Goal: Information Seeking & Learning: Learn about a topic

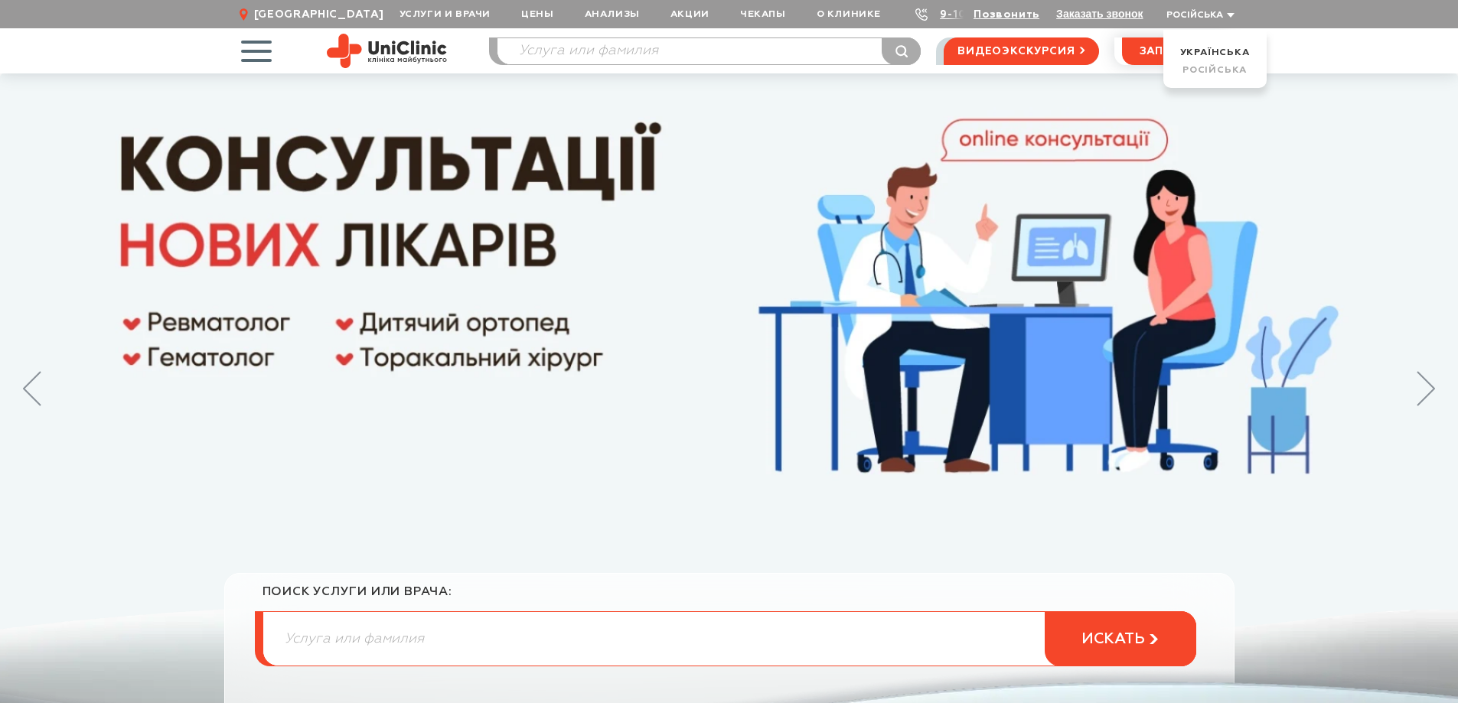
click at [1189, 11] on span "Російська" at bounding box center [1194, 15] width 57 height 9
click at [1184, 15] on span "Російська" at bounding box center [1194, 15] width 57 height 9
click at [1190, 48] on link "Українська" at bounding box center [1215, 52] width 70 height 10
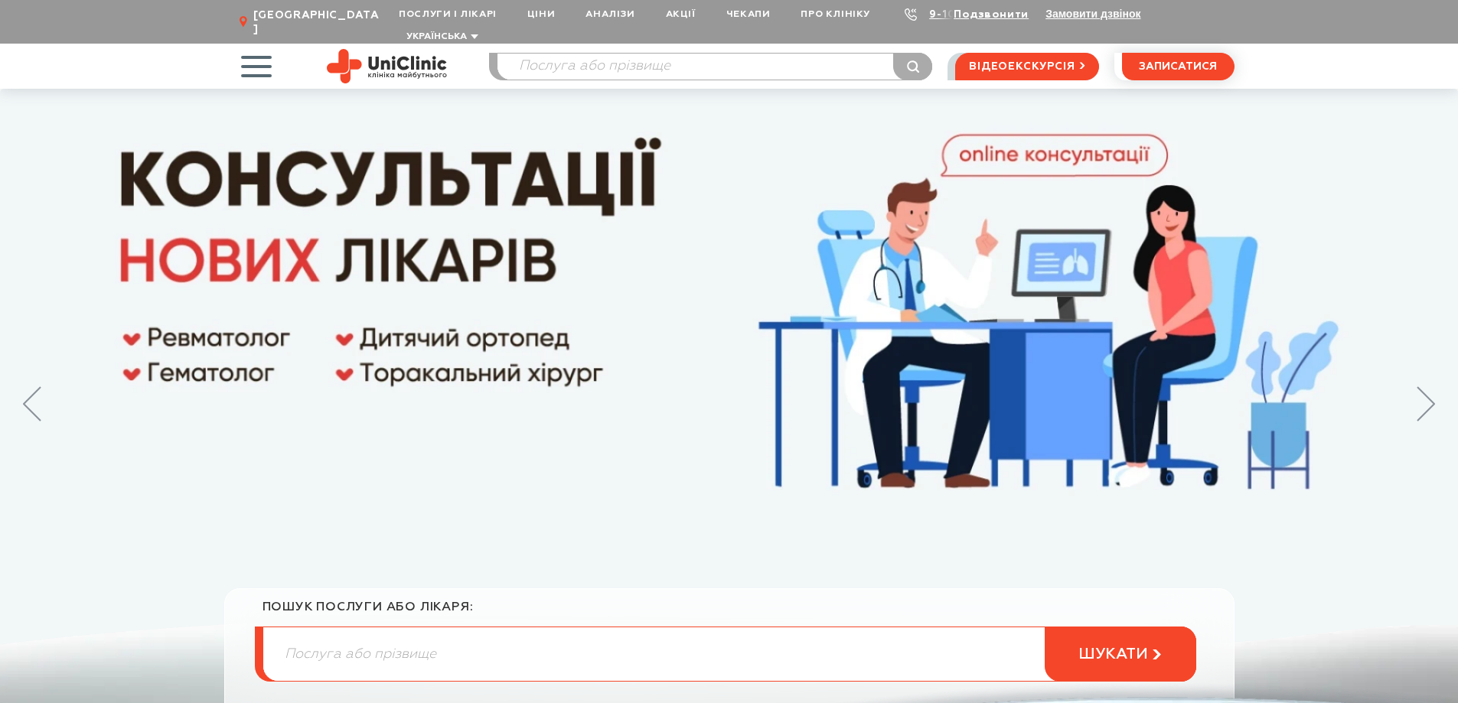
click at [540, 54] on input "search" at bounding box center [714, 67] width 435 height 26
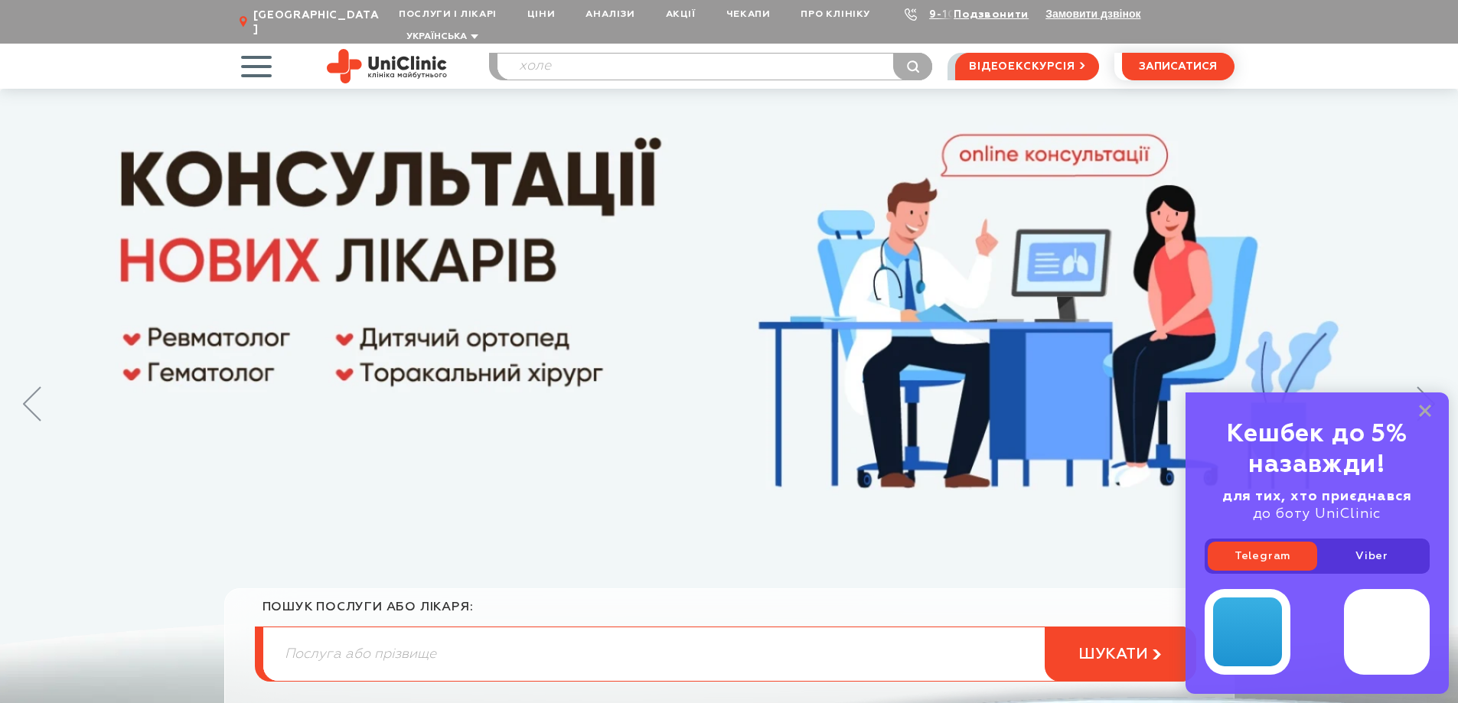
type input "холе"
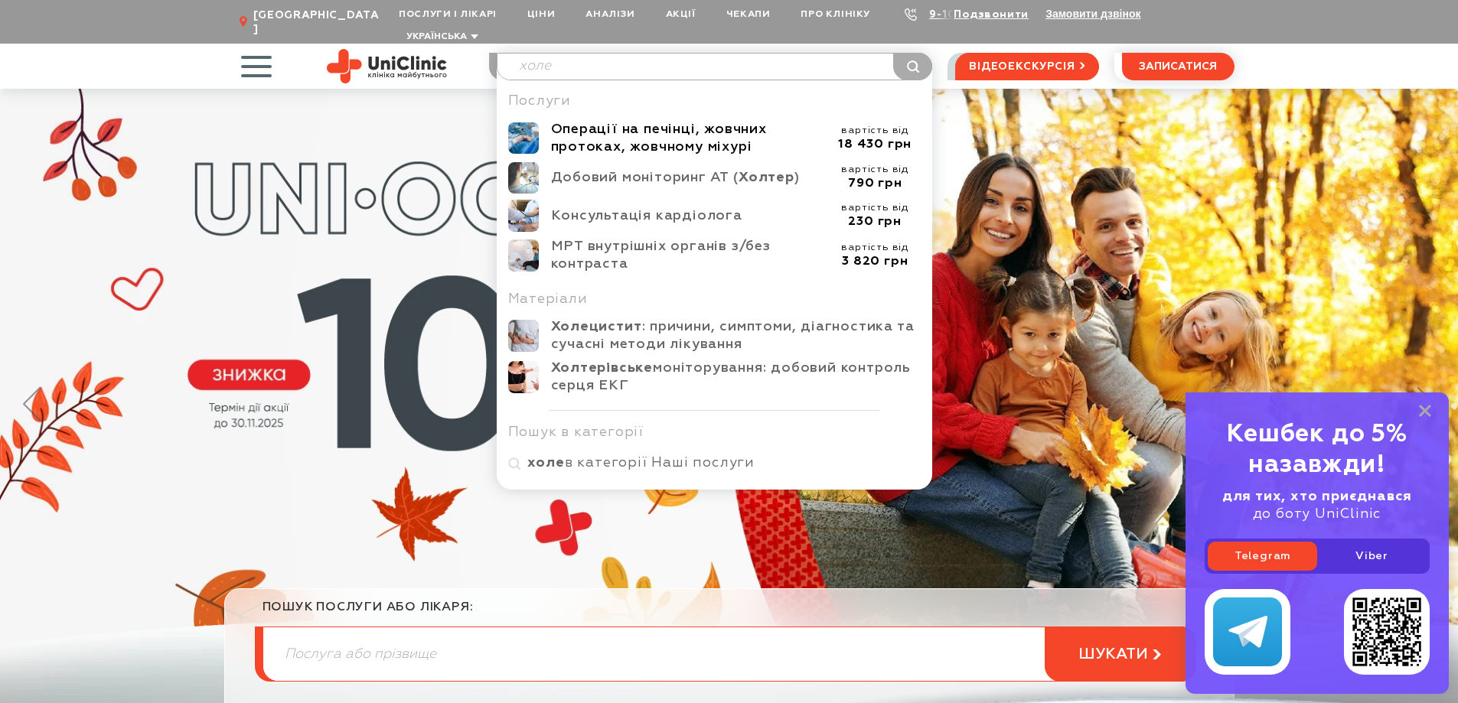
click at [646, 129] on div "Операції на печінці, жовчних протоках, жовчному міхурі" at bounding box center [690, 138] width 279 height 35
click at [722, 126] on div "Операції на печінці, жовчних протоках, жовчному міхурі" at bounding box center [690, 138] width 279 height 35
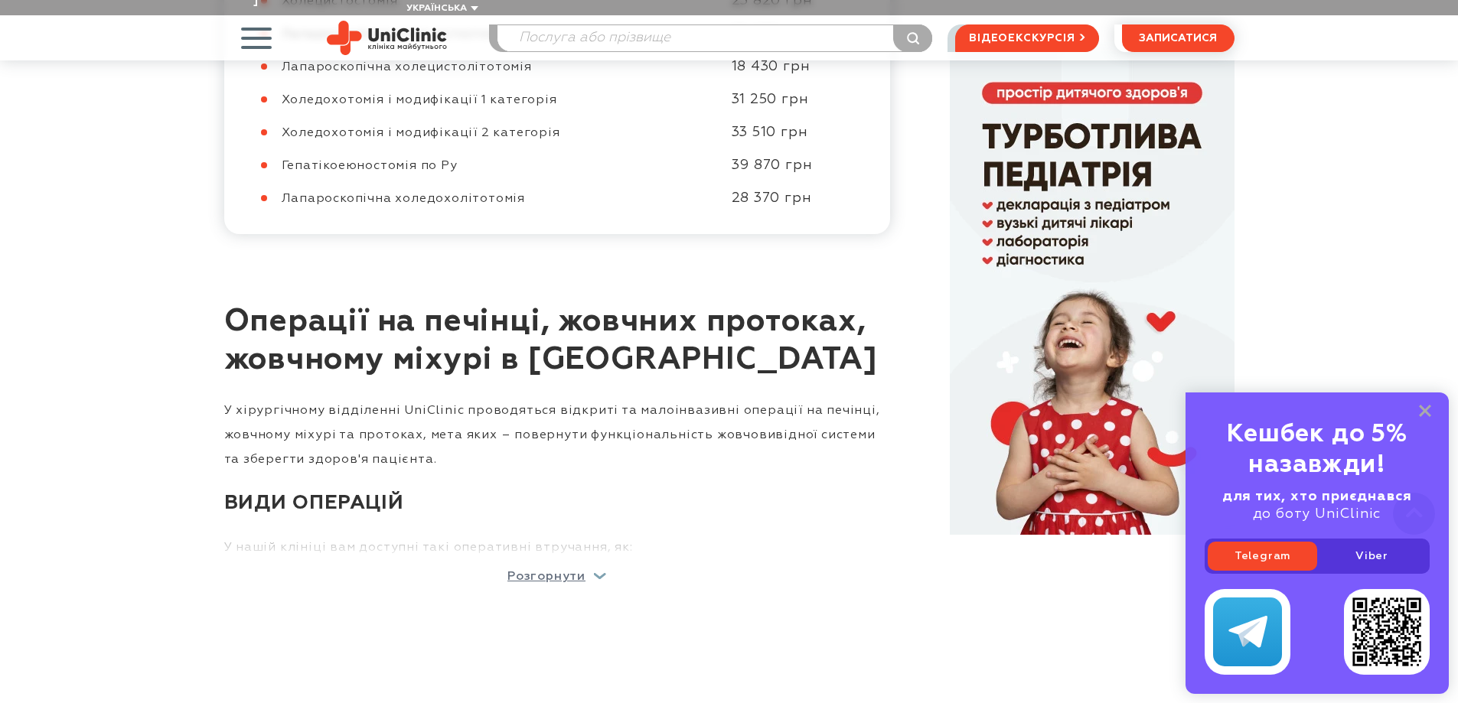
scroll to position [2142, 0]
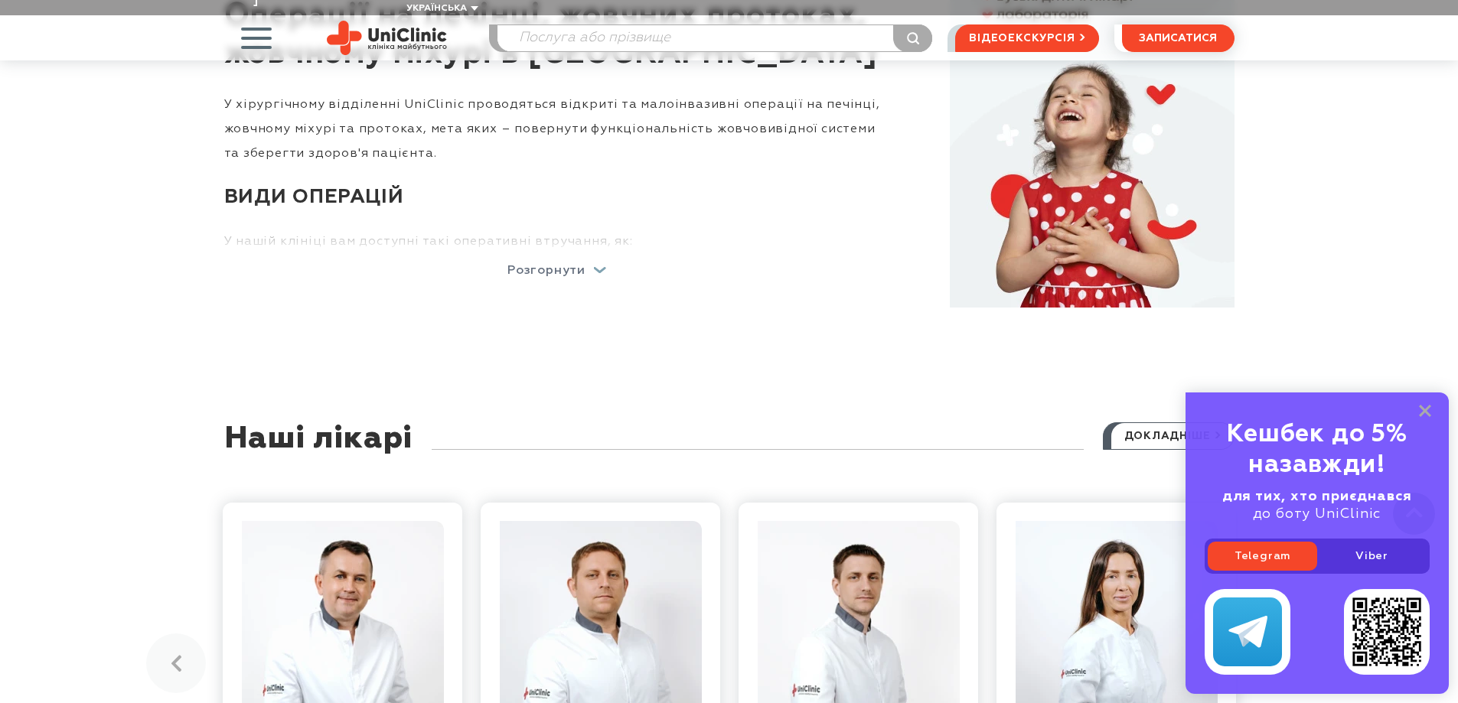
click at [565, 265] on p "Розгорнути" at bounding box center [546, 271] width 78 height 12
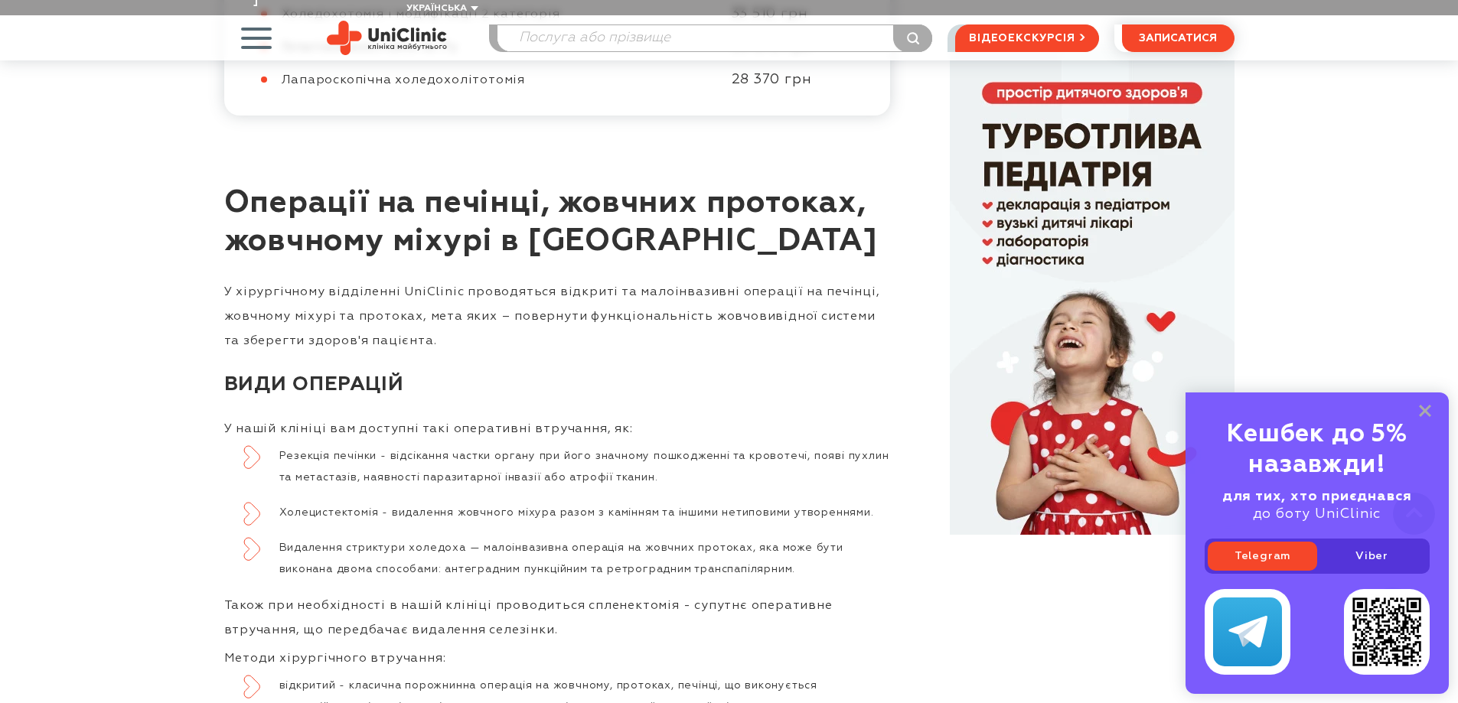
scroll to position [2219, 0]
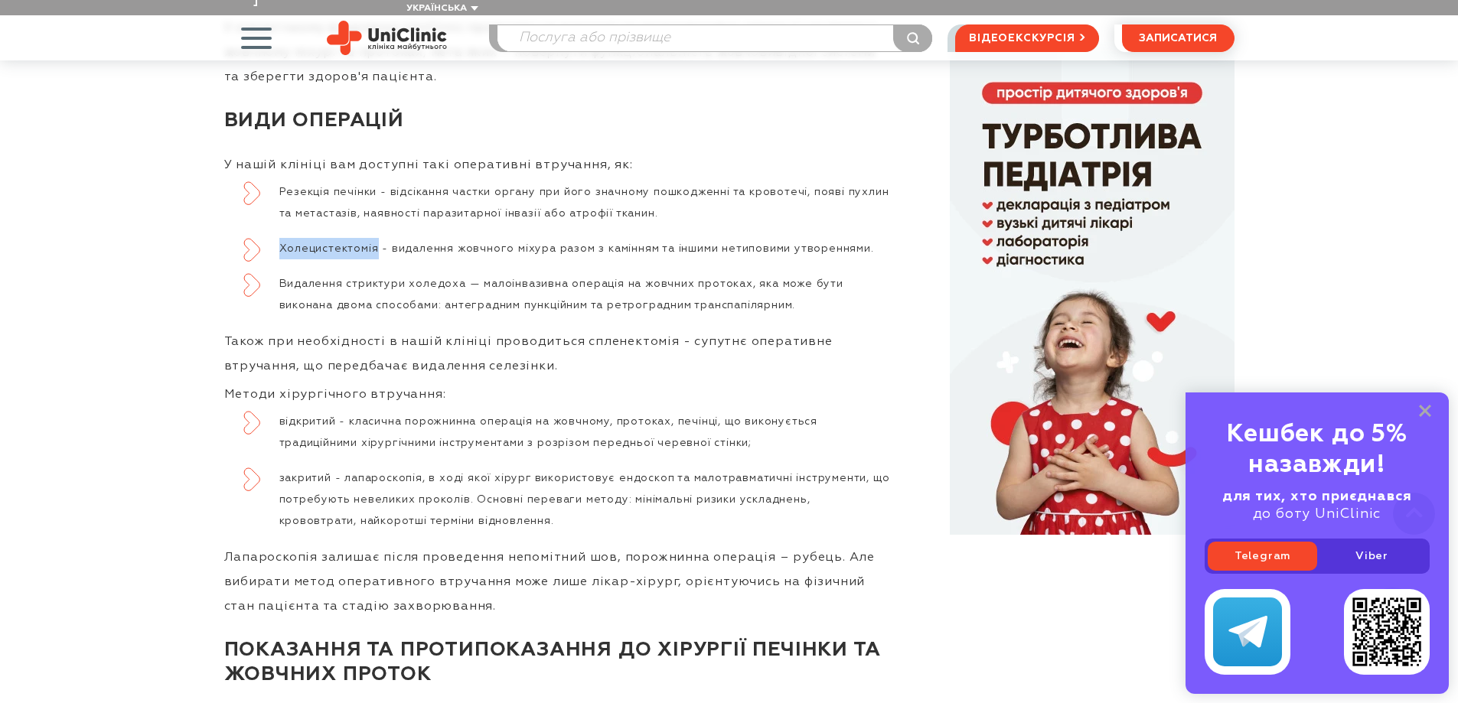
drag, startPoint x: 377, startPoint y: 231, endPoint x: 273, endPoint y: 230, distance: 104.1
click at [273, 238] on li "Холецистектомія - видалення жовчного міхура разом з камінням та іншими нетипови…" at bounding box center [566, 248] width 647 height 21
click at [290, 238] on li "Холецистектомія - видалення жовчного міхура разом з камінням та іншими нетипови…" at bounding box center [566, 248] width 647 height 21
click at [284, 238] on li "Холецистектомія - видалення жовчного міхура разом з камінням та іншими нетипови…" at bounding box center [566, 248] width 647 height 21
drag, startPoint x: 280, startPoint y: 230, endPoint x: 555, endPoint y: 240, distance: 275.6
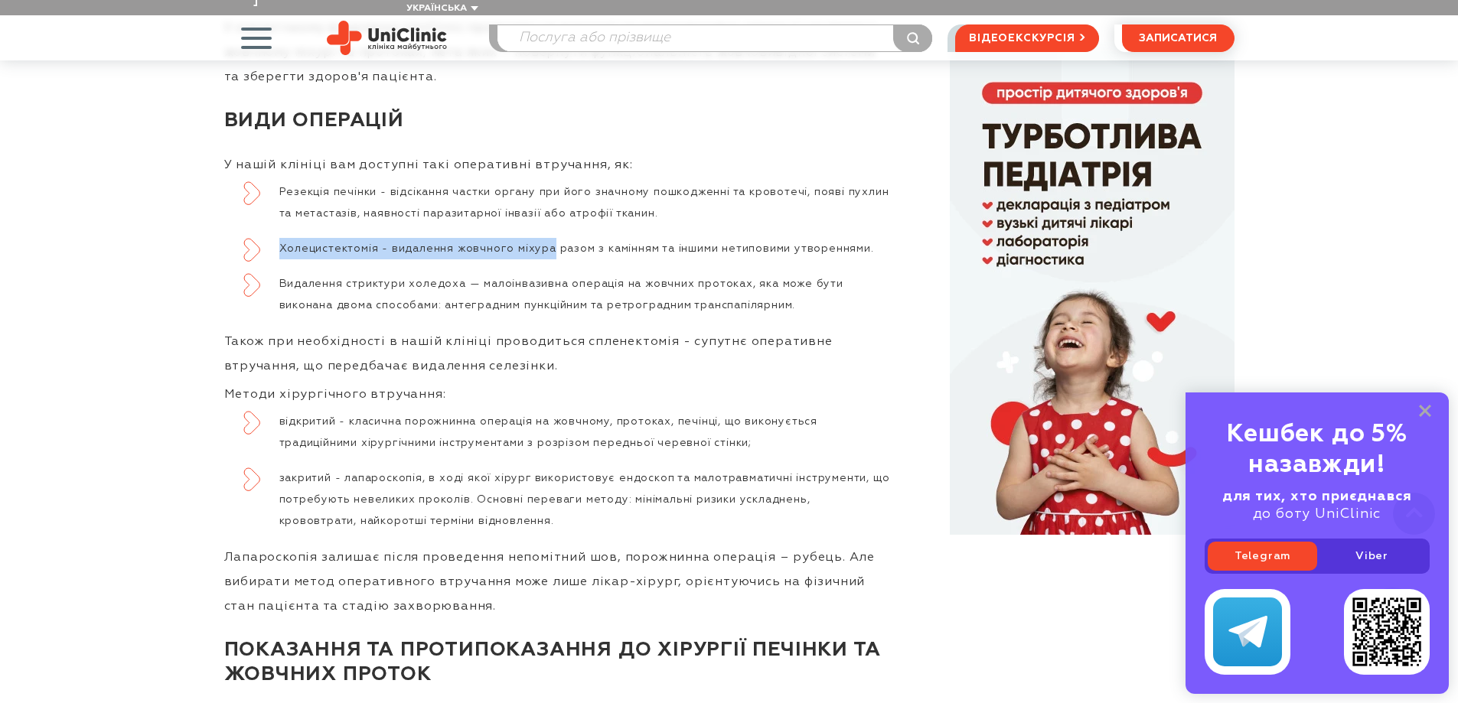
click at [555, 240] on li "Холецистектомія - видалення жовчного міхура разом з камінням та іншими нетипови…" at bounding box center [566, 248] width 647 height 21
copy li "Холецистектомія - видалення жовчного міхура"
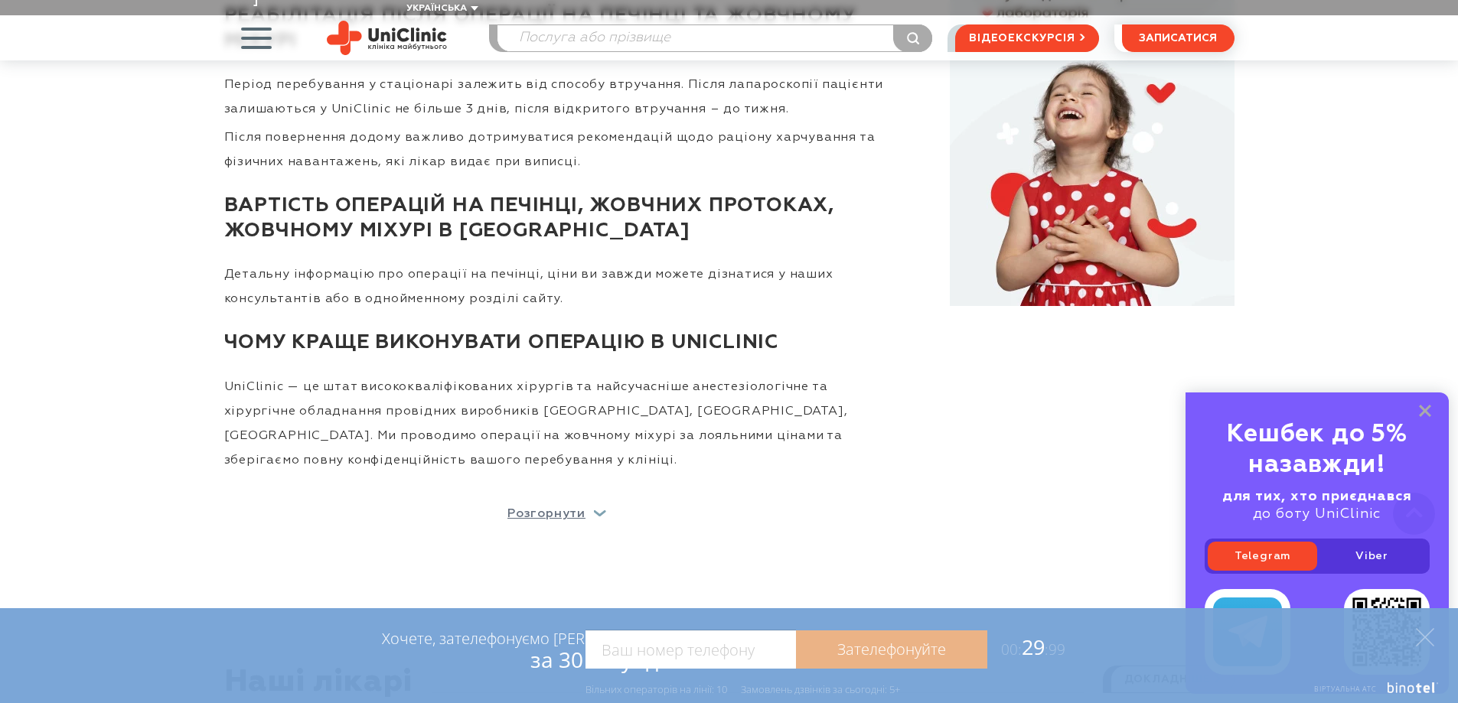
scroll to position [3826, 0]
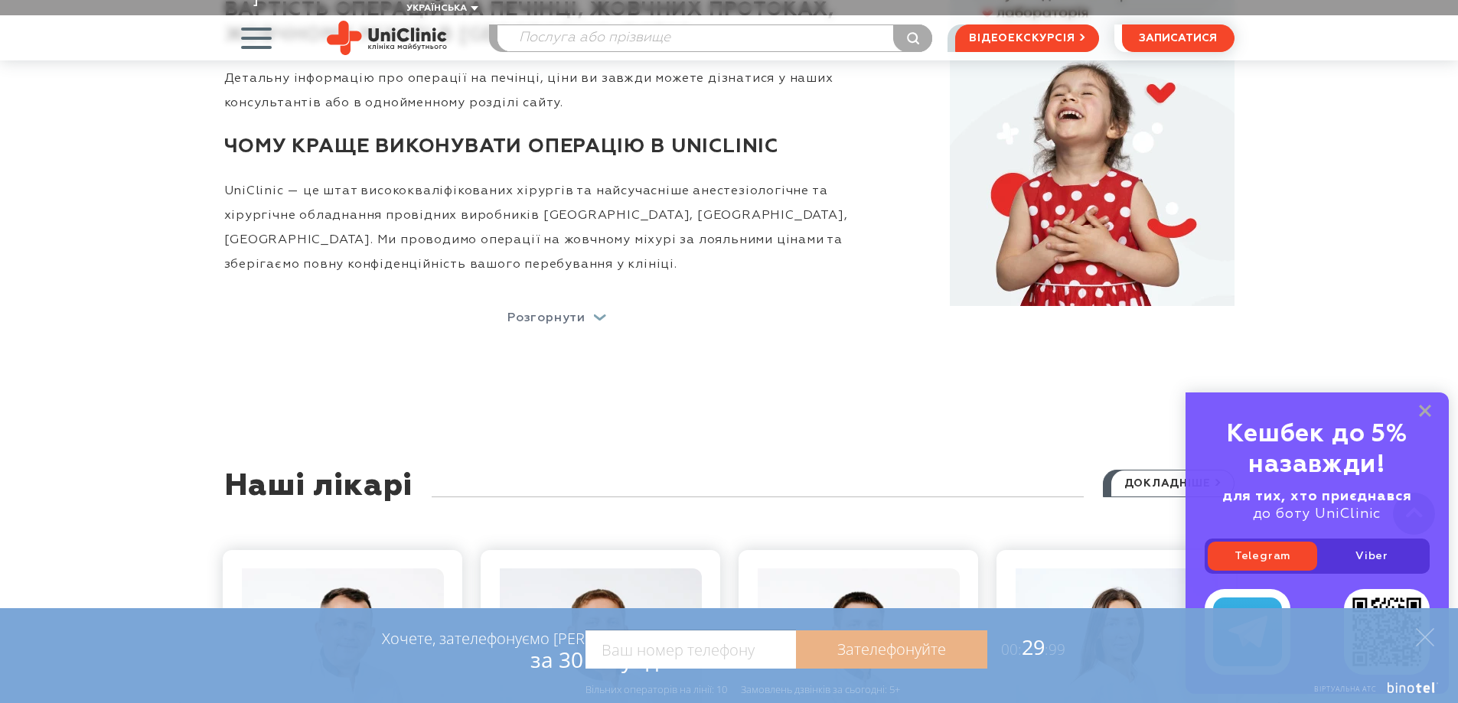
click at [561, 312] on p "Розгорнути" at bounding box center [546, 318] width 78 height 12
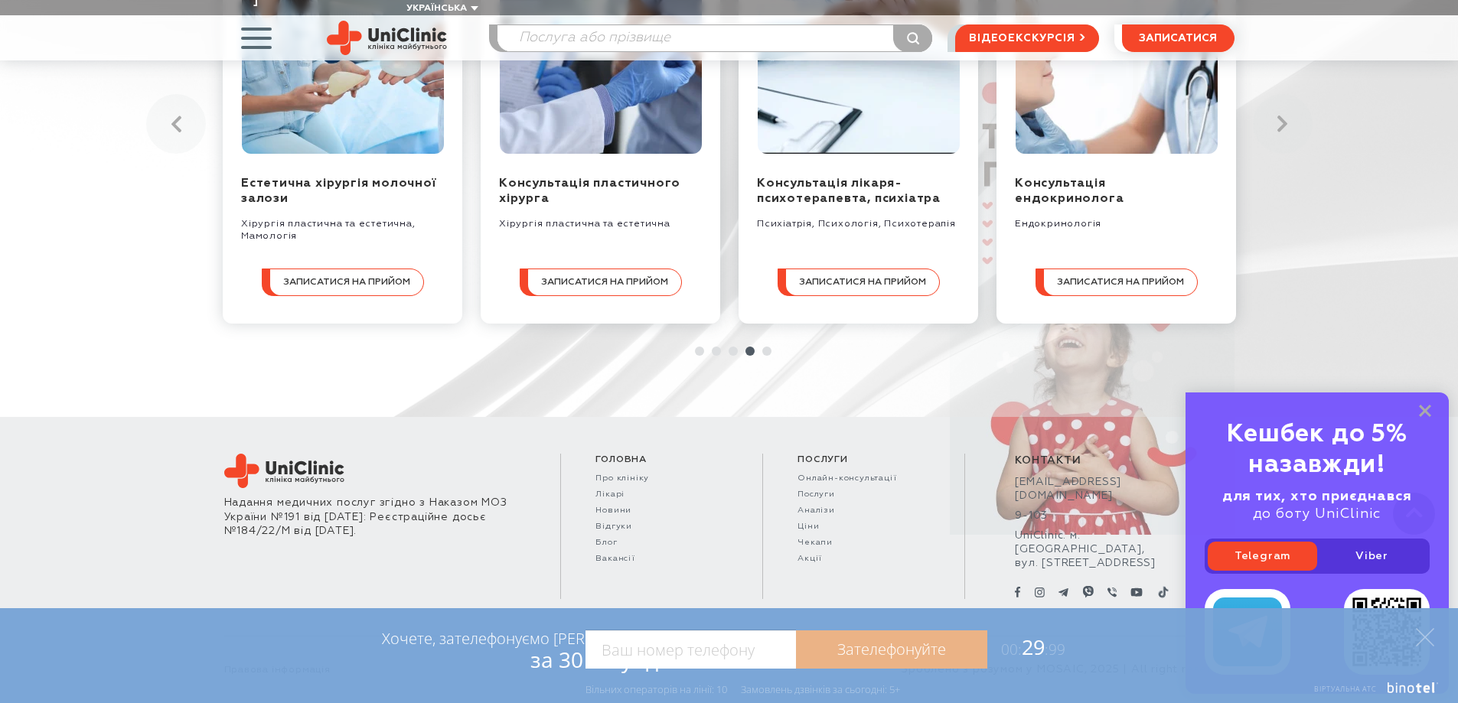
scroll to position [2144, 0]
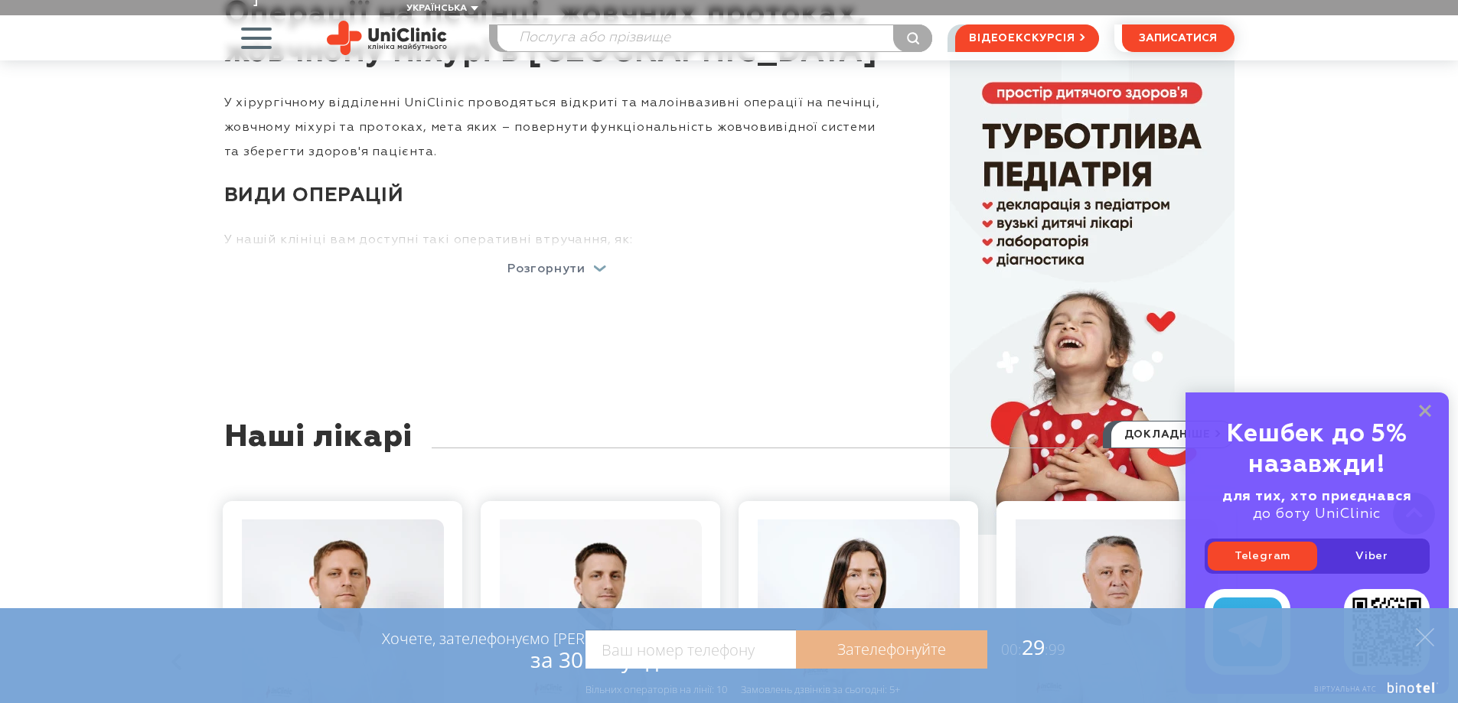
click at [538, 263] on p "Розгорнути" at bounding box center [546, 269] width 78 height 12
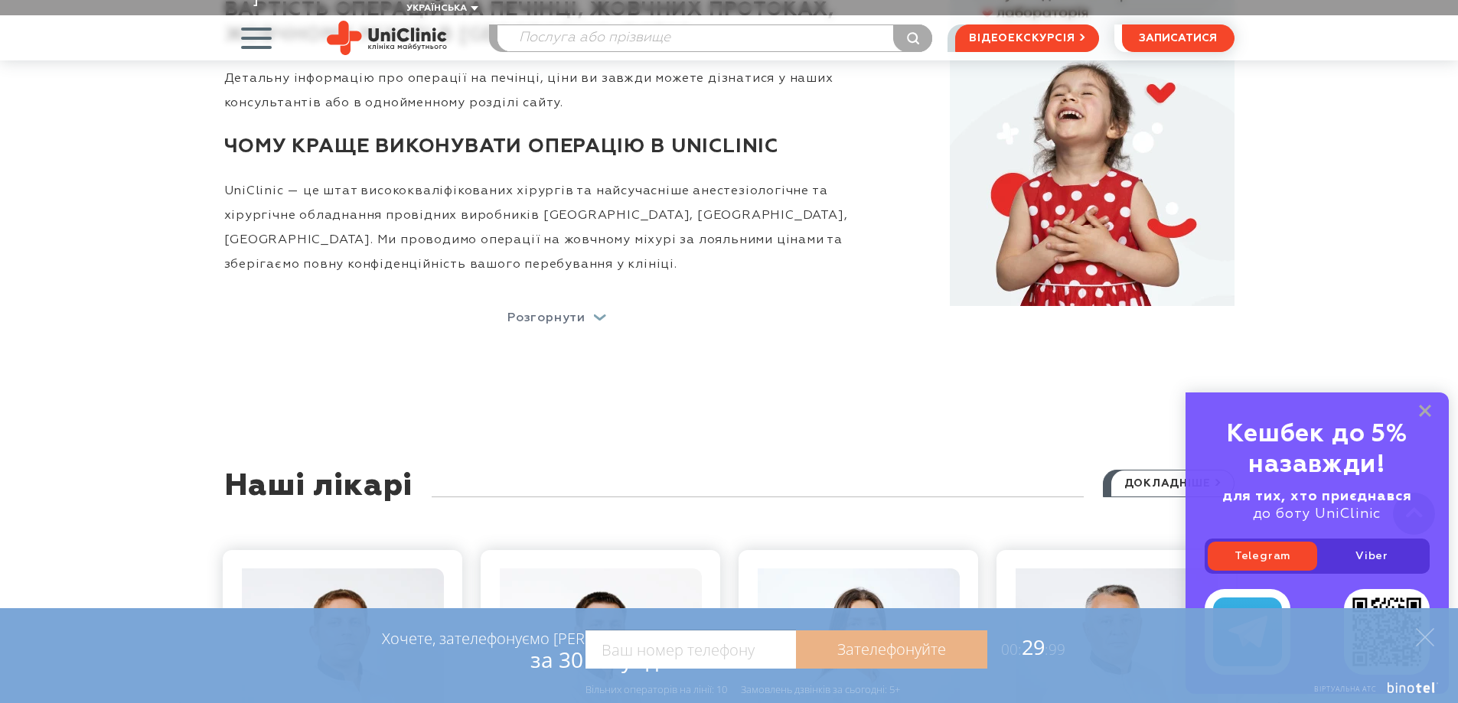
click at [538, 312] on p "Розгорнути" at bounding box center [546, 318] width 78 height 12
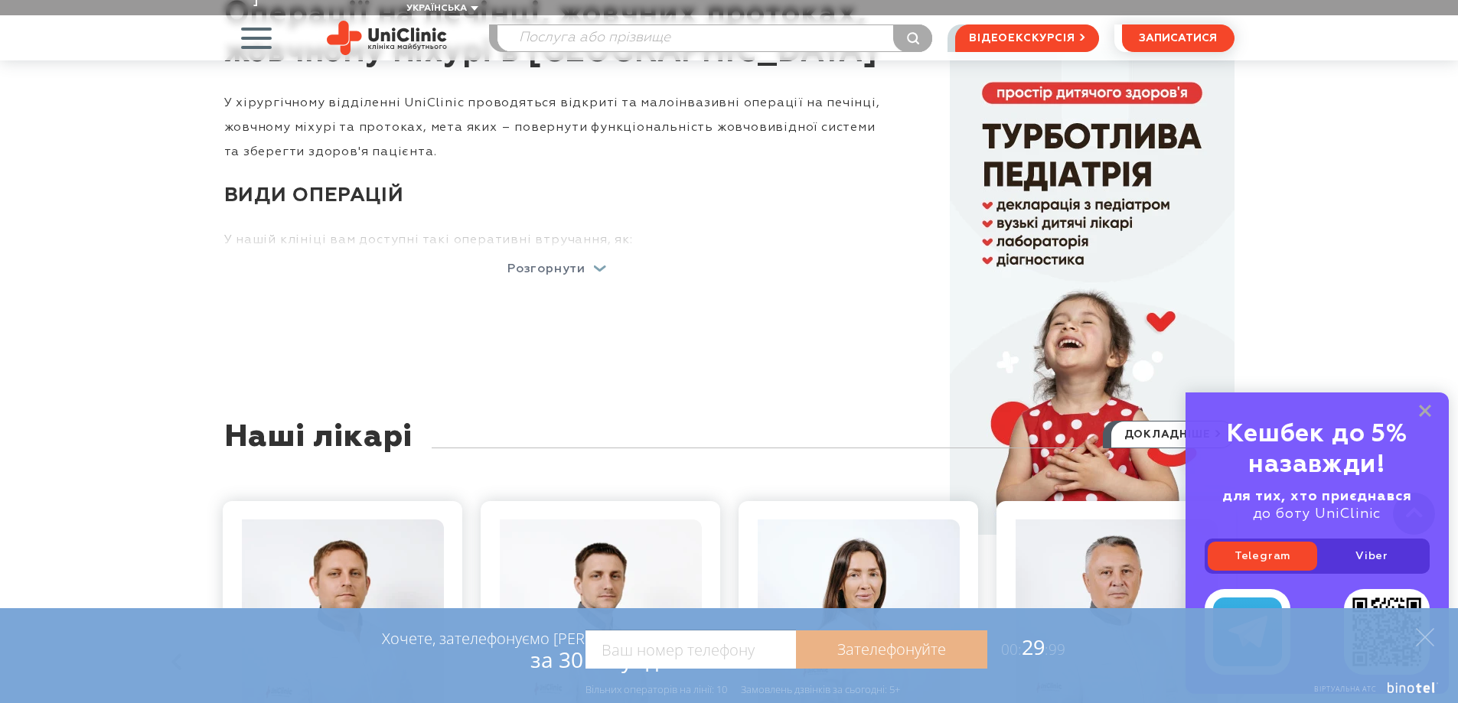
click at [538, 263] on p "Розгорнути" at bounding box center [546, 269] width 78 height 12
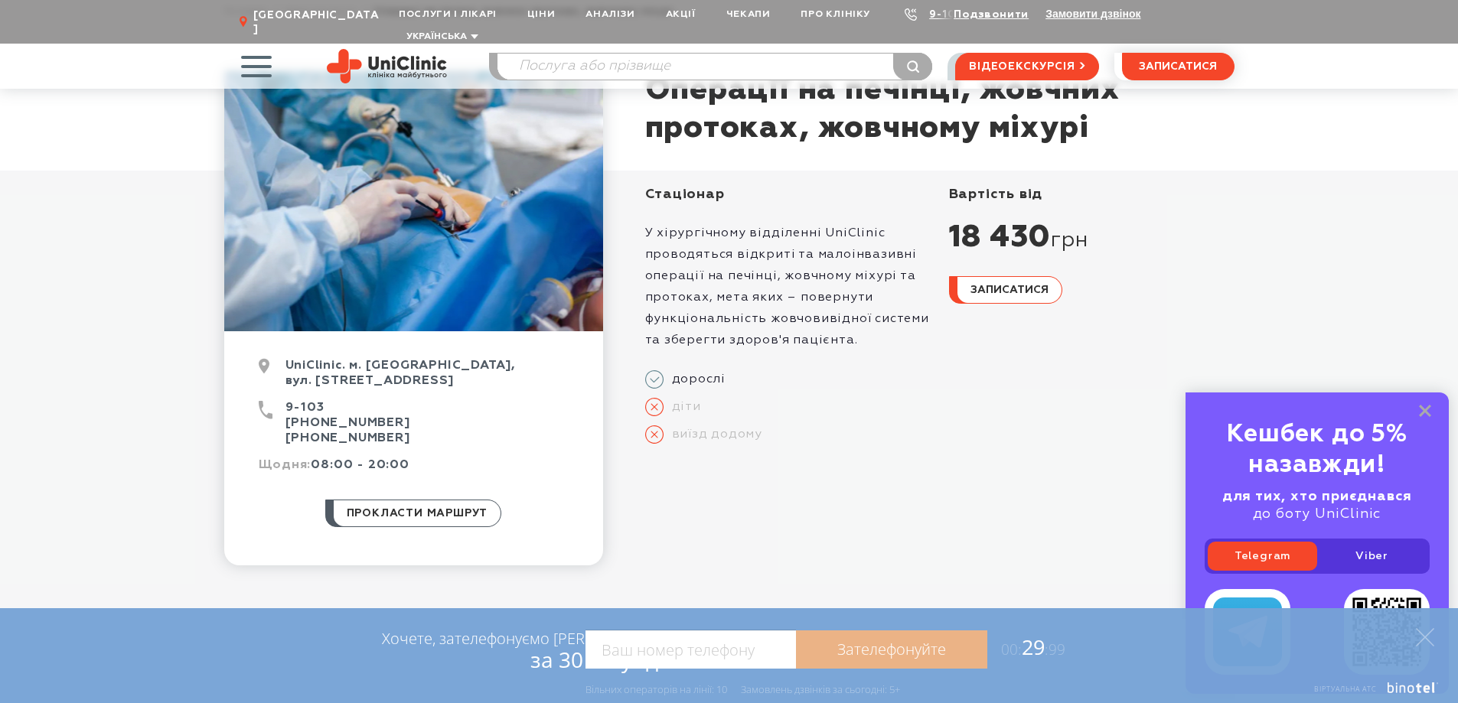
scroll to position [0, 0]
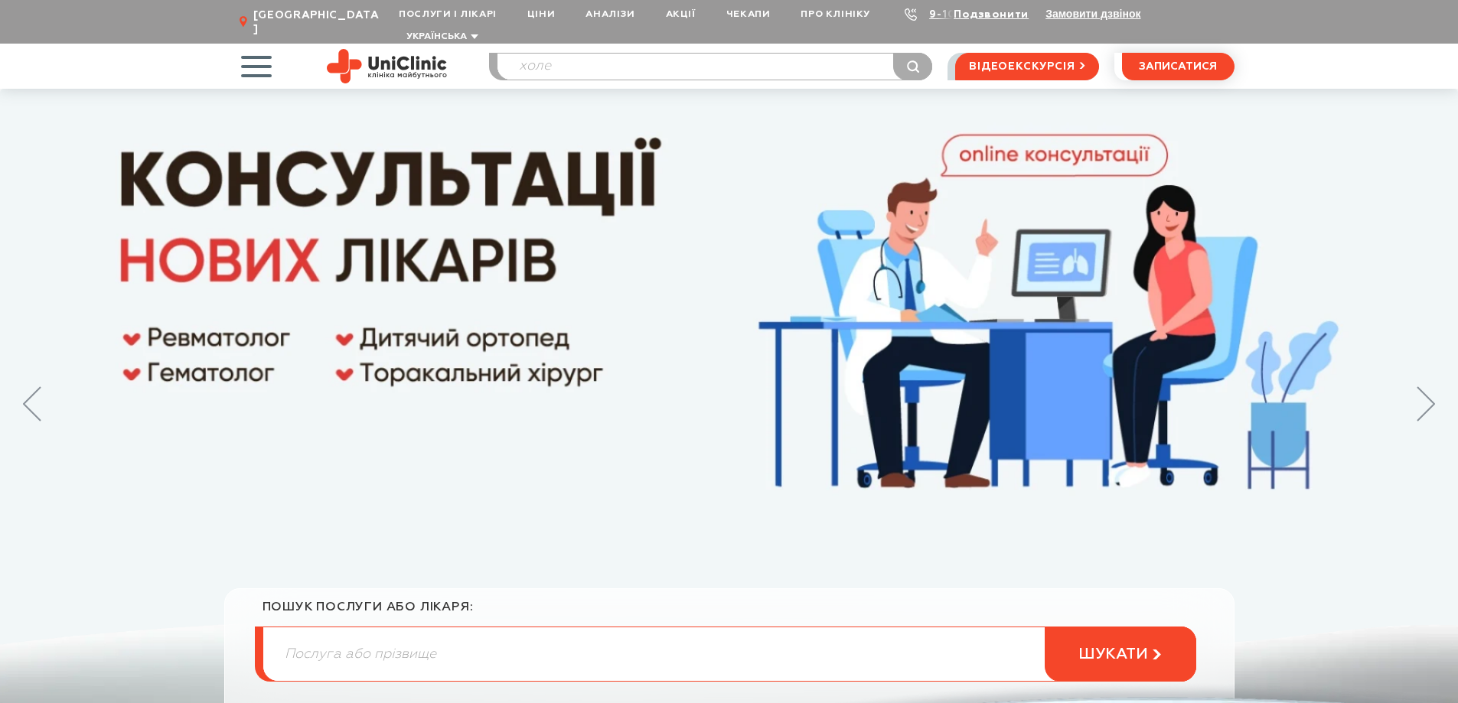
type input "холе"
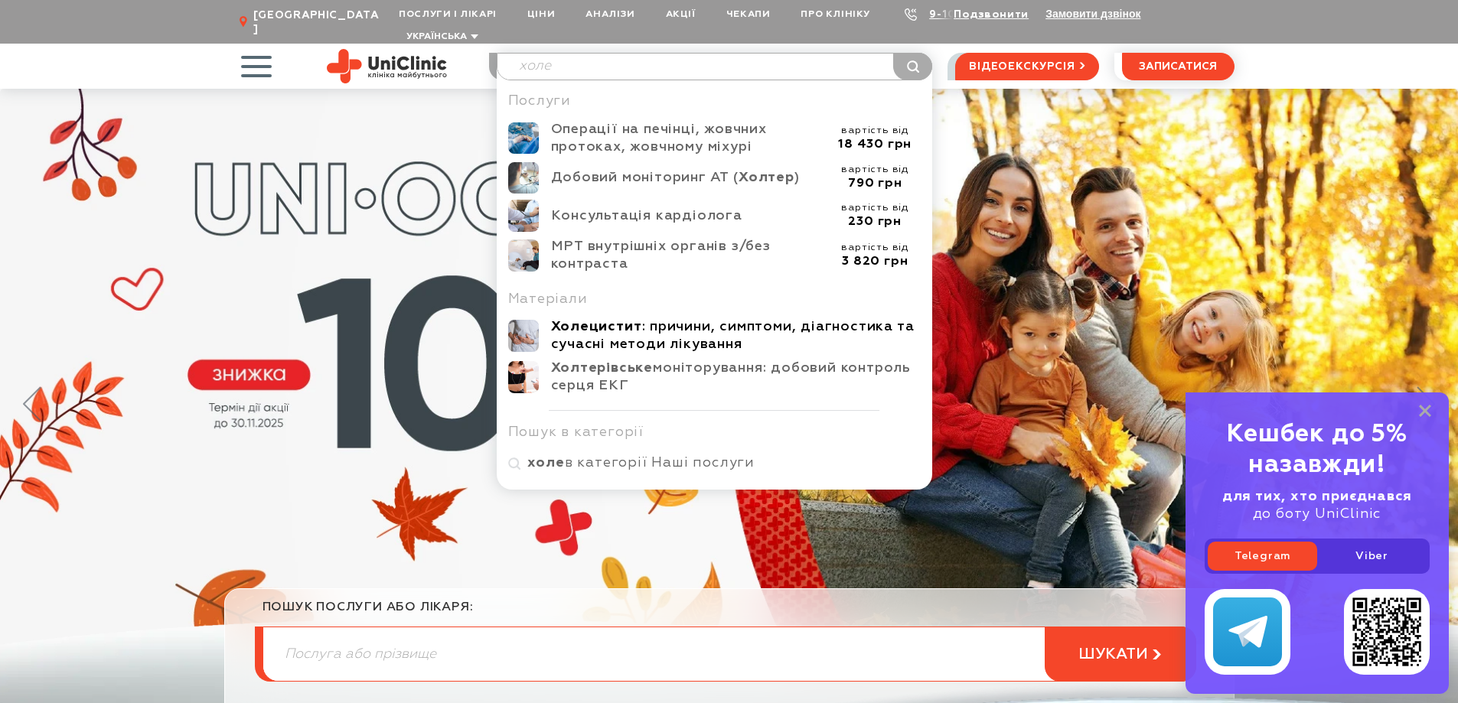
click at [610, 320] on b "Холецистит" at bounding box center [596, 327] width 91 height 14
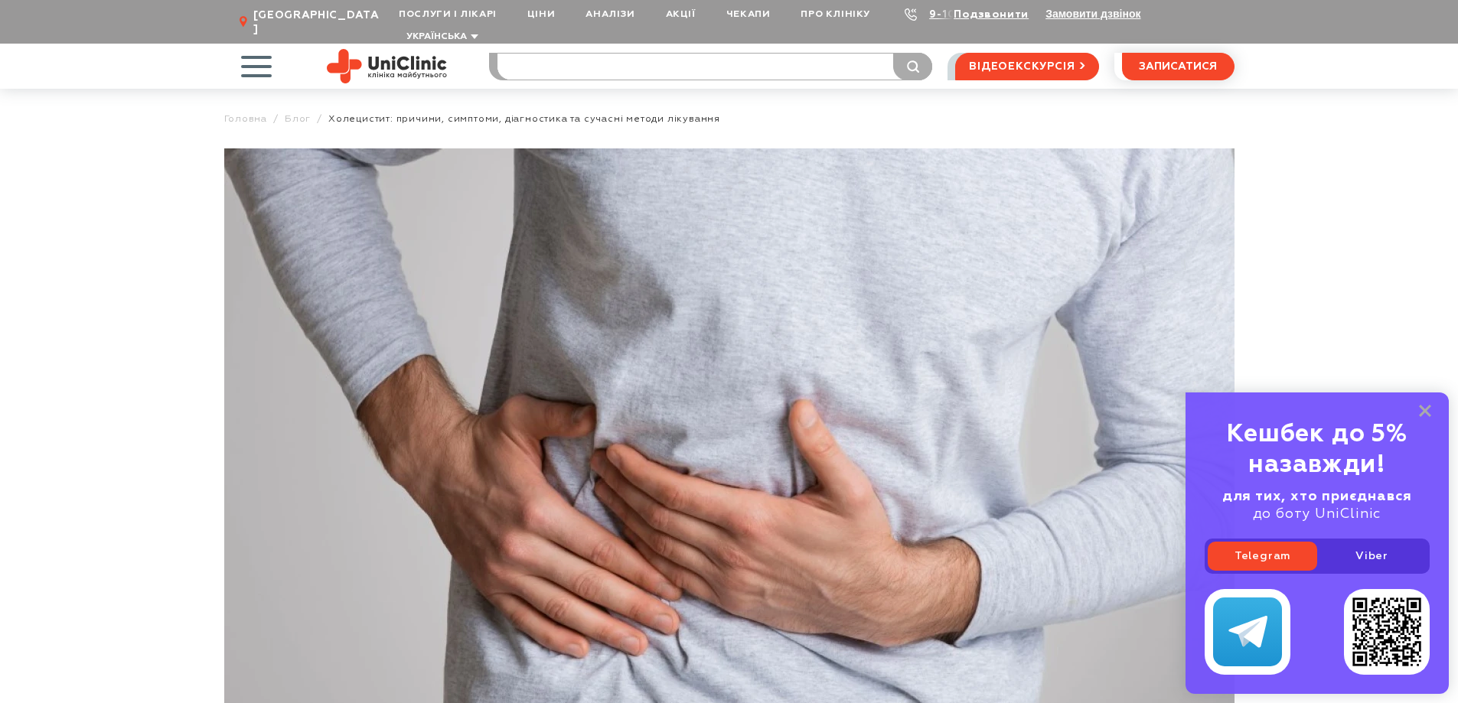
click at [546, 54] on input "search" at bounding box center [714, 67] width 435 height 26
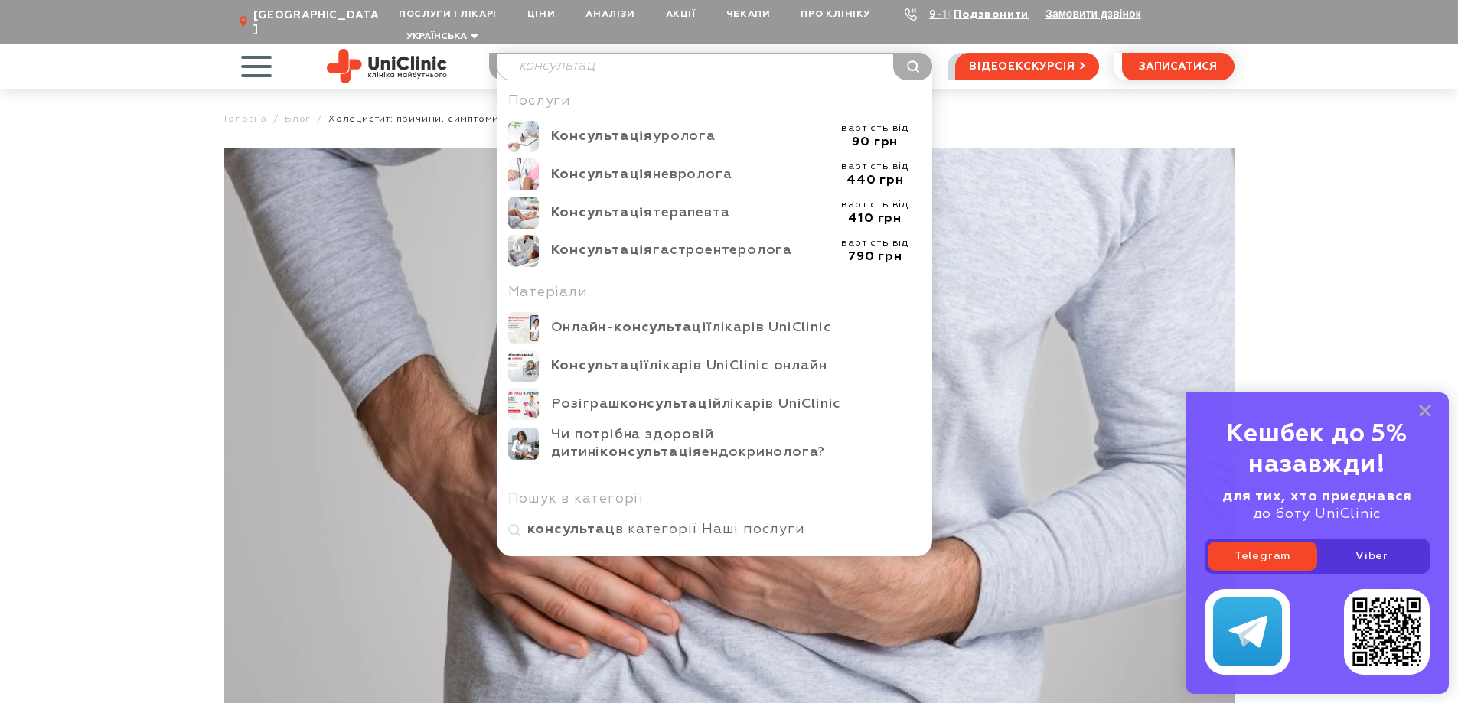
click at [534, 54] on input "консультац" at bounding box center [714, 67] width 435 height 26
click at [615, 54] on input "консультац" at bounding box center [714, 67] width 435 height 26
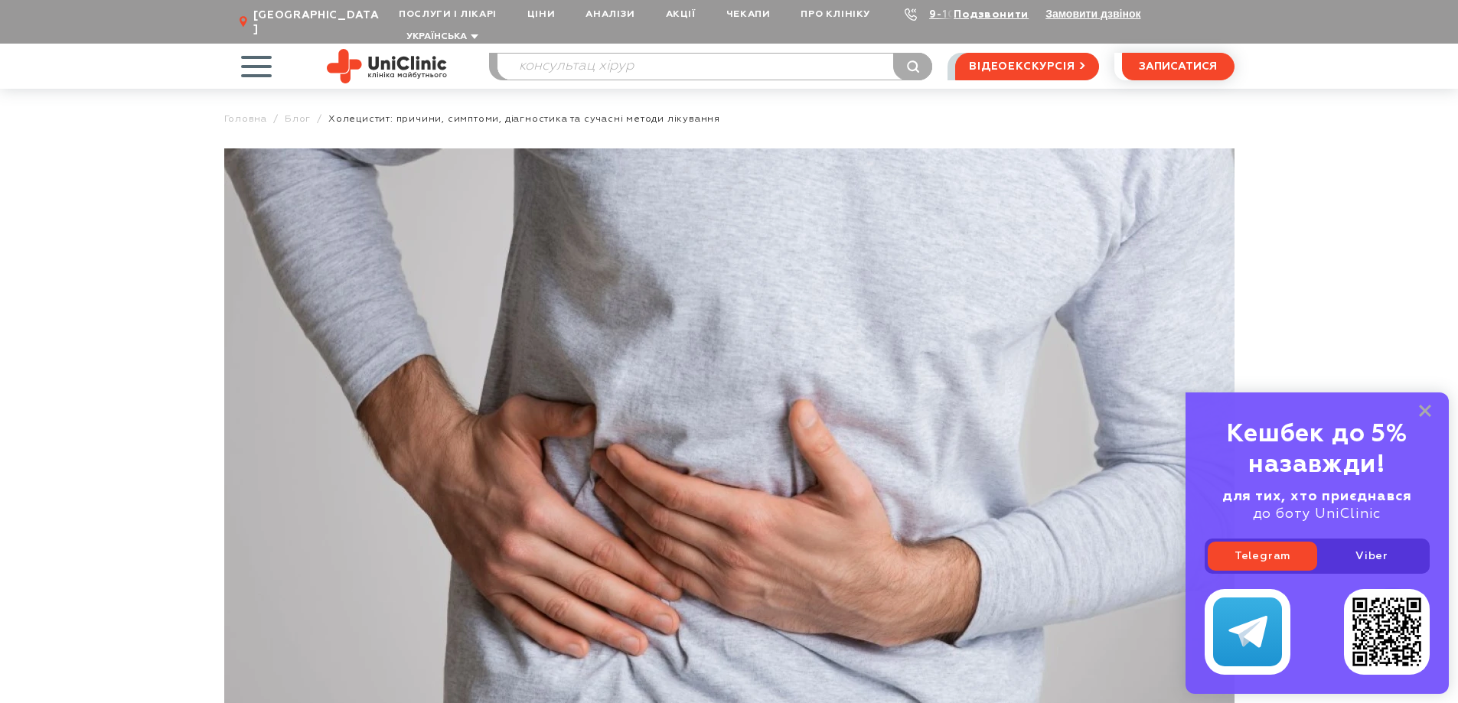
type input "консультац хірур"
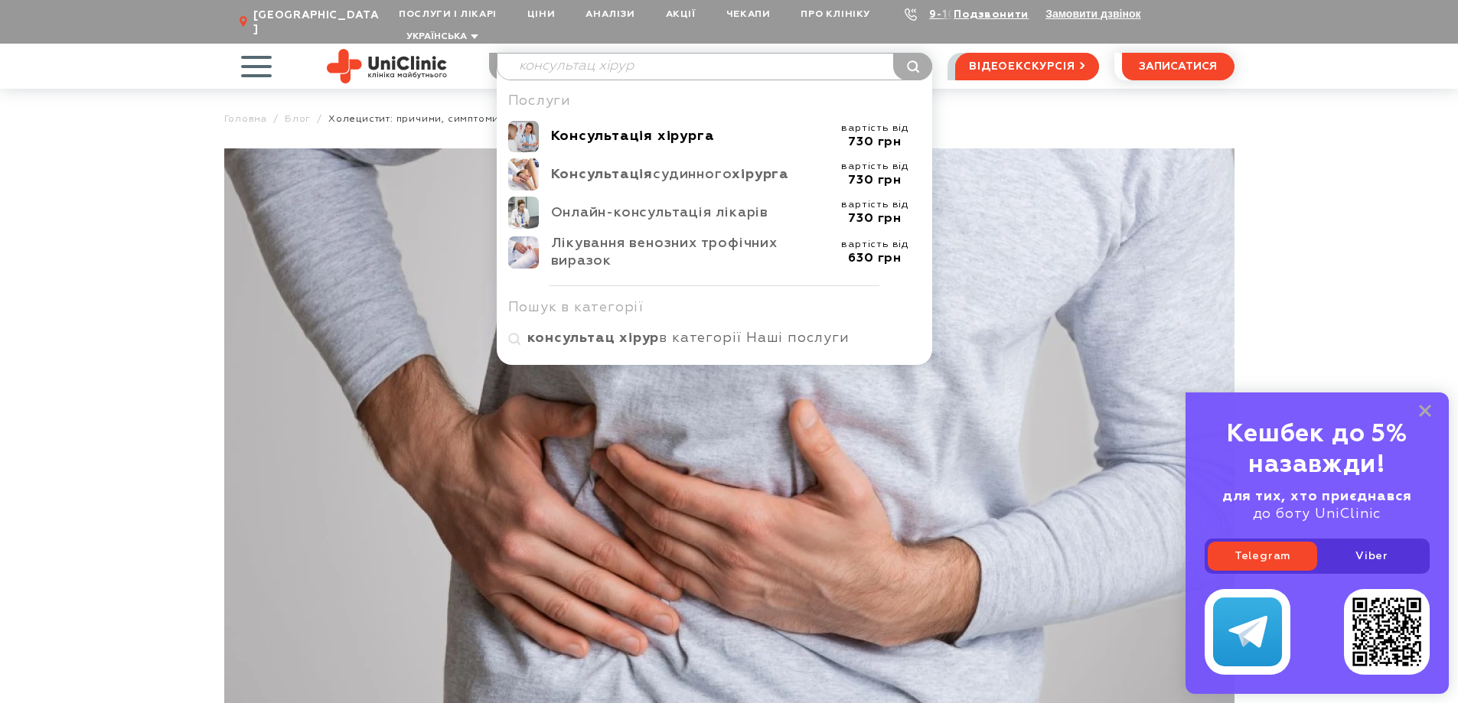
click at [677, 129] on b "Консультація хірурга" at bounding box center [633, 136] width 164 height 14
click at [670, 129] on b "Консультація хірурга" at bounding box center [633, 136] width 164 height 14
click at [1423, 412] on rect at bounding box center [1425, 411] width 12 height 12
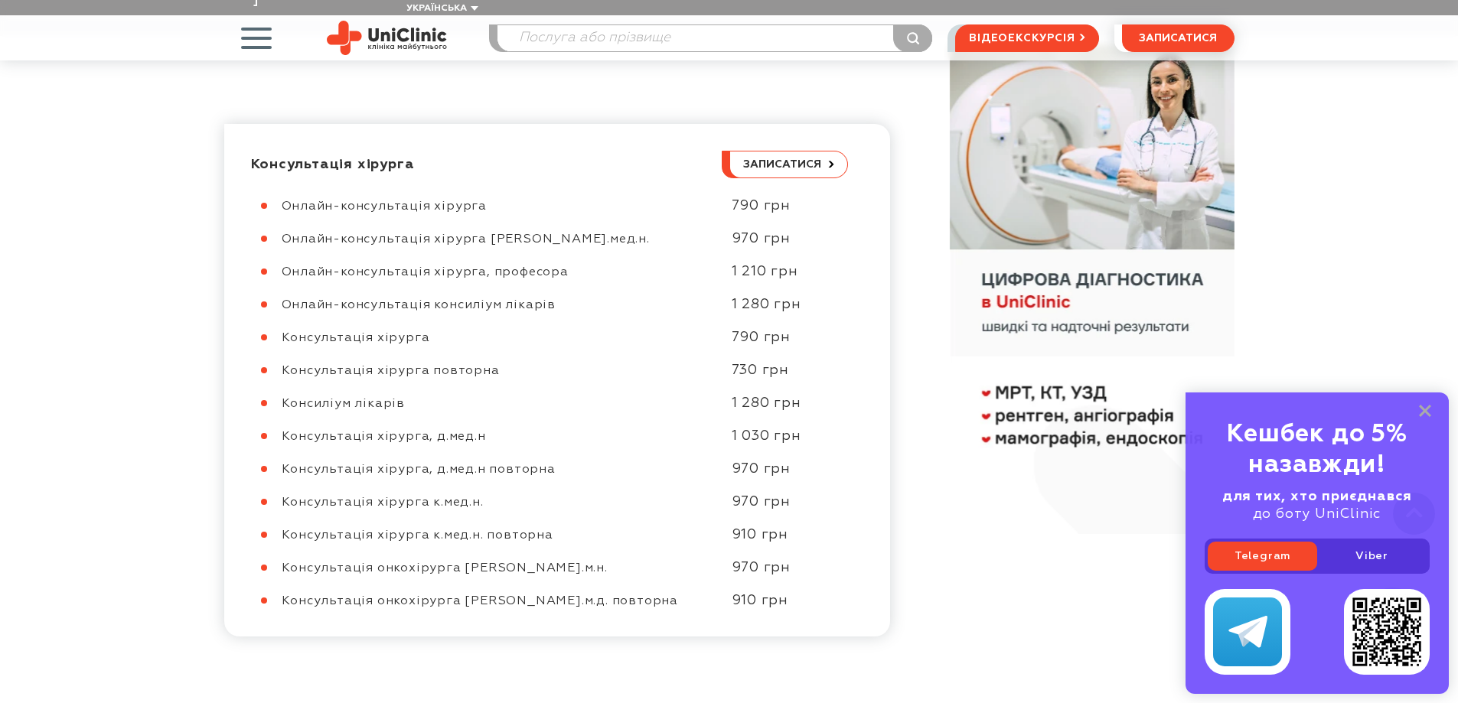
scroll to position [689, 0]
